Goal: Register for event/course

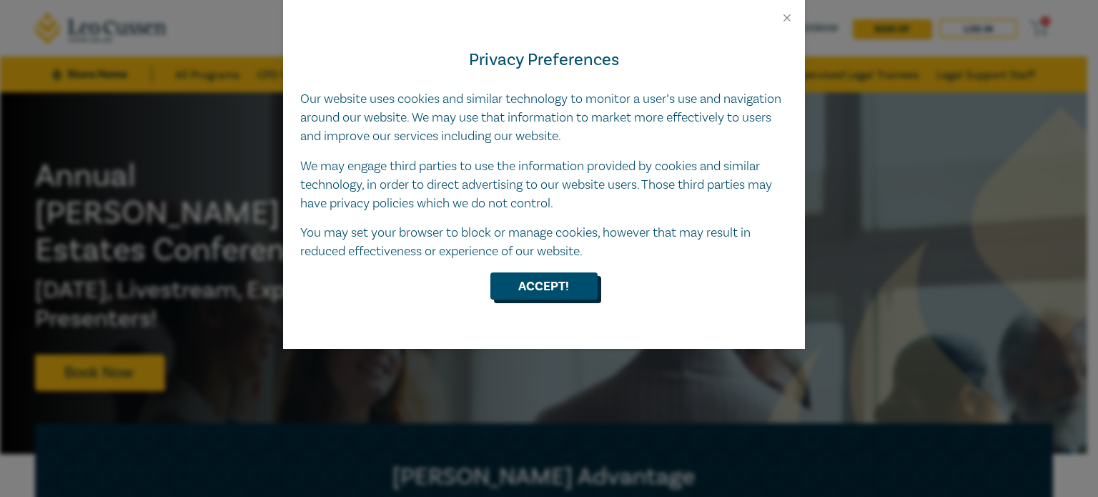
click at [554, 288] on button "Accept!" at bounding box center [543, 285] width 107 height 27
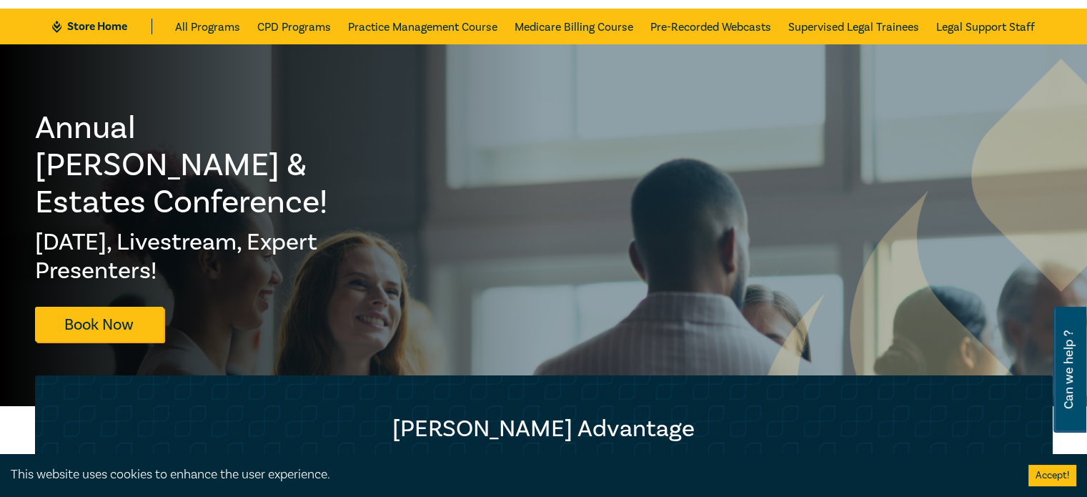
scroll to position [47, 0]
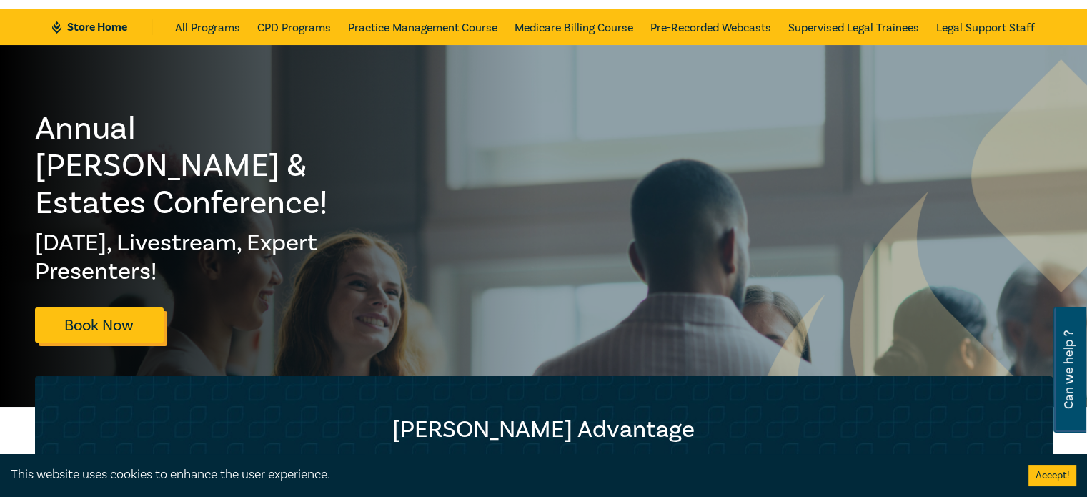
click at [123, 307] on link "Book Now" at bounding box center [99, 324] width 129 height 35
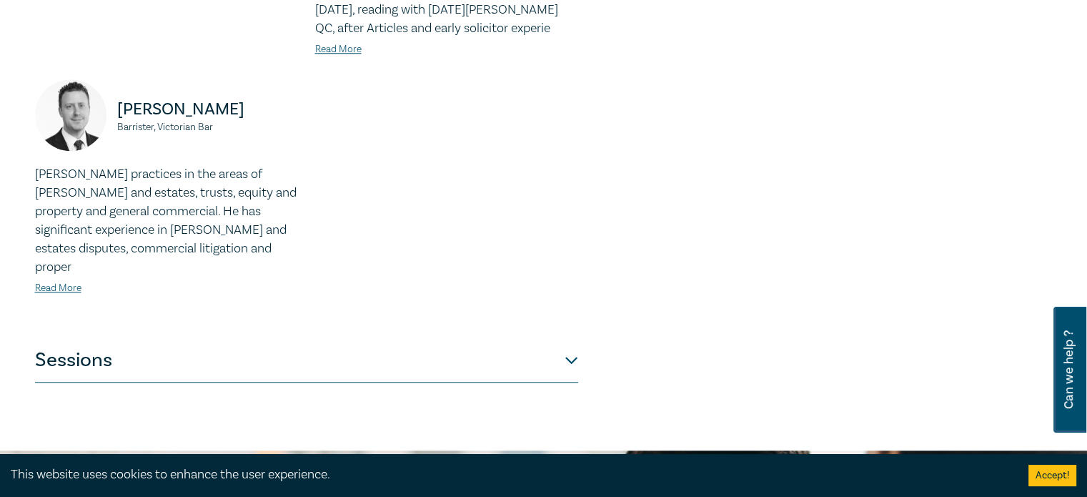
click at [487, 339] on button "Sessions" at bounding box center [306, 360] width 543 height 43
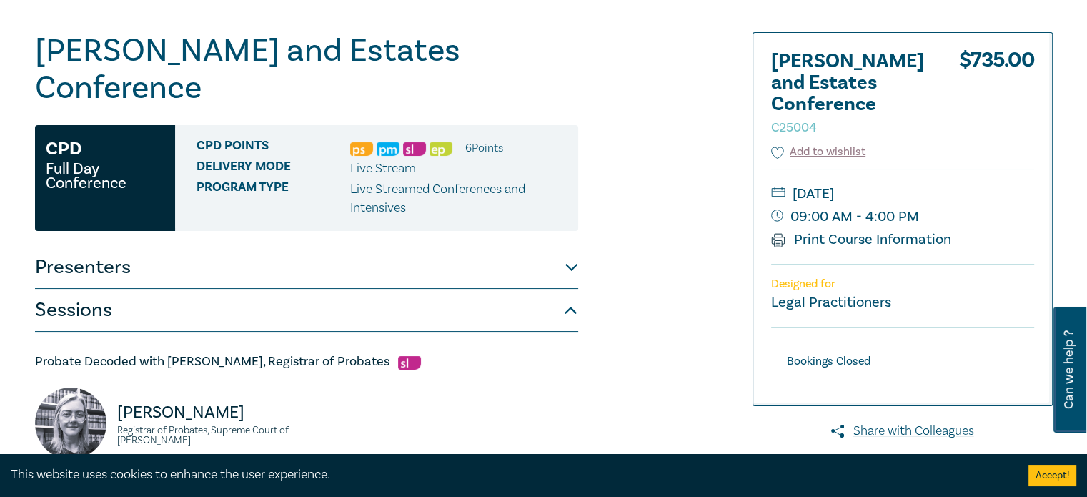
scroll to position [223, 0]
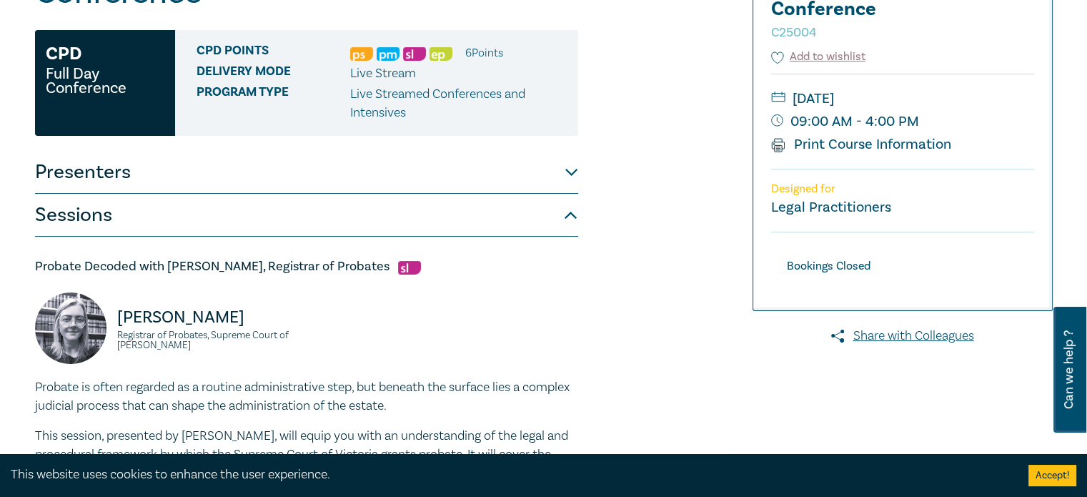
click at [35, 258] on h5 "Probate Decoded with Kate Price, Registrar of Probates" at bounding box center [306, 266] width 543 height 17
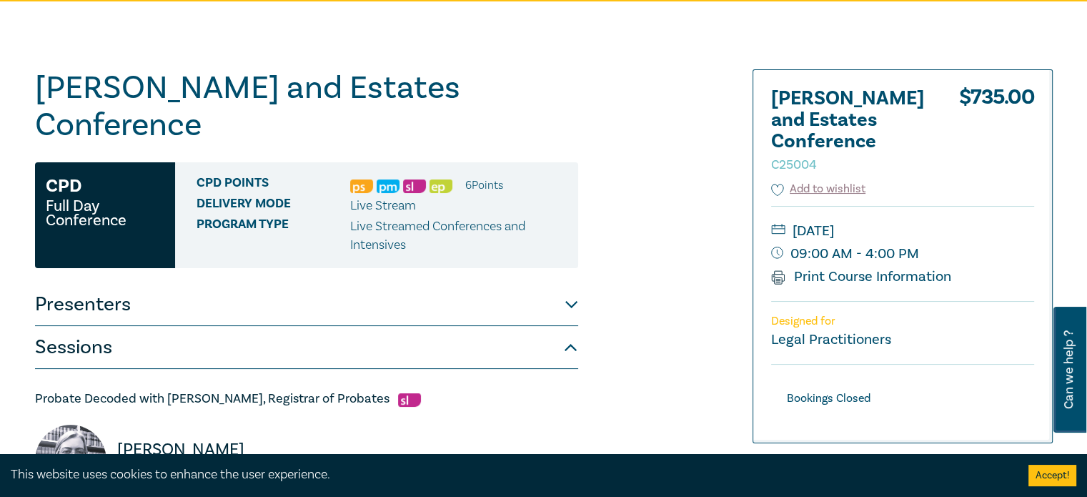
scroll to position [89, 0]
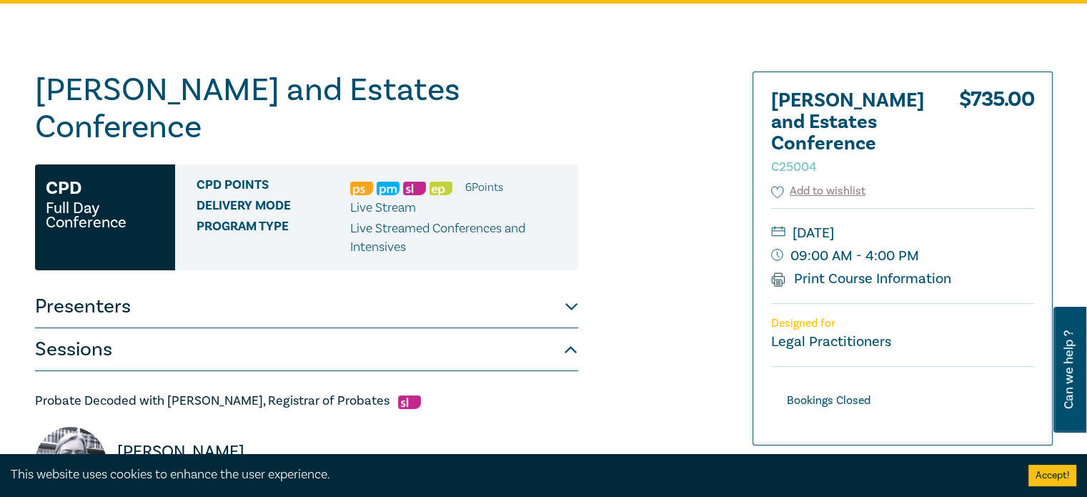
click at [385, 199] on span "Live Stream" at bounding box center [383, 207] width 66 height 16
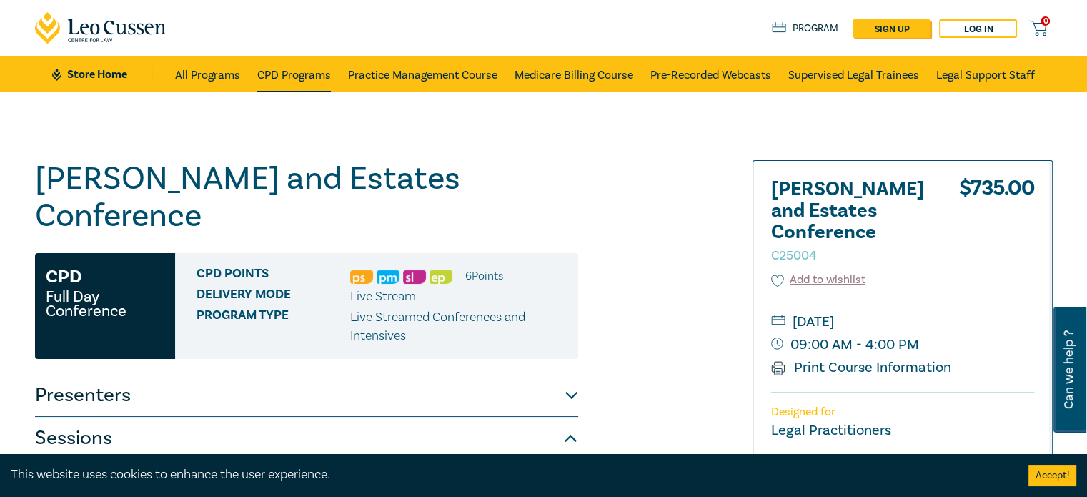
click at [304, 73] on link "CPD Programs" at bounding box center [294, 74] width 74 height 36
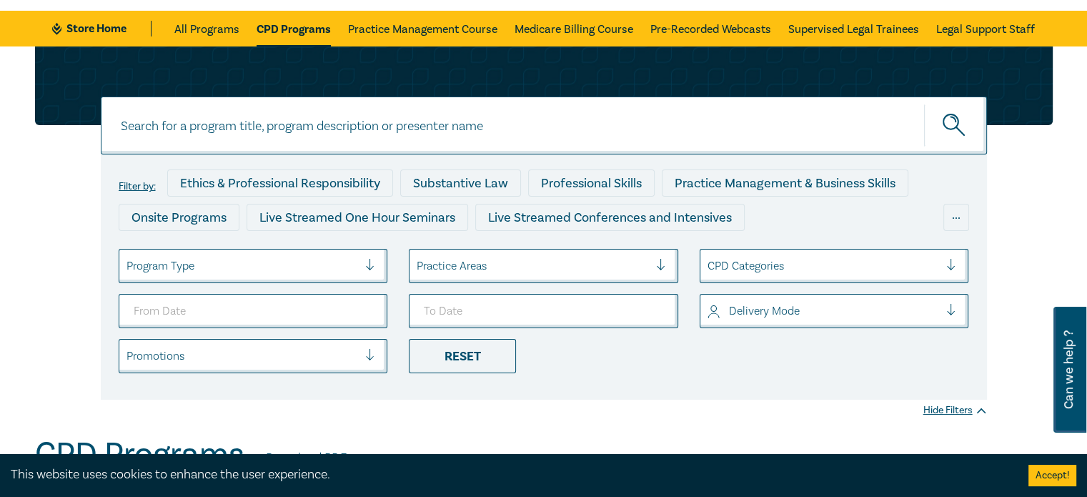
scroll to position [46, 0]
